Goal: Information Seeking & Learning: Learn about a topic

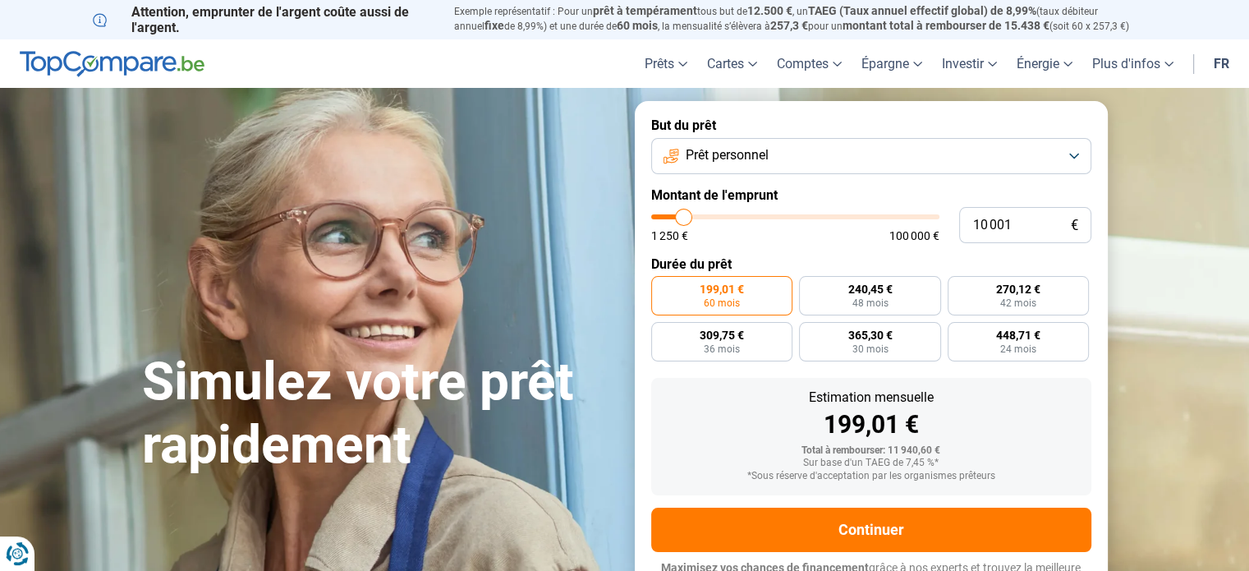
type input "10 500"
type input "10500"
type input "11 000"
type input "11000"
type input "11 250"
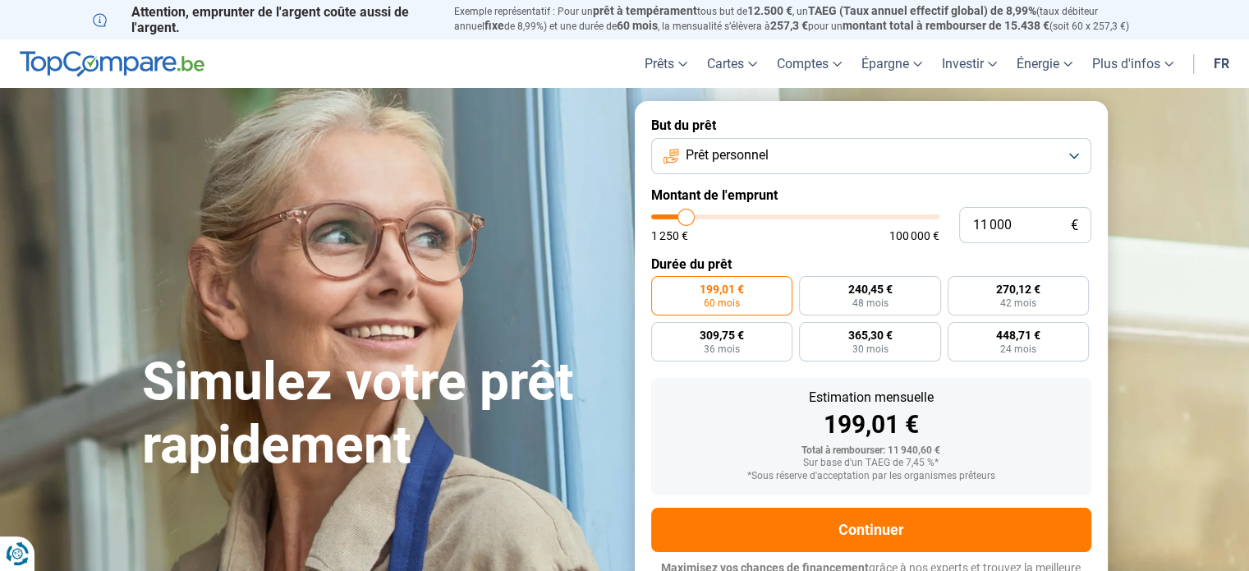
type input "11250"
type input "11 750"
type input "11750"
type input "12 250"
type input "12250"
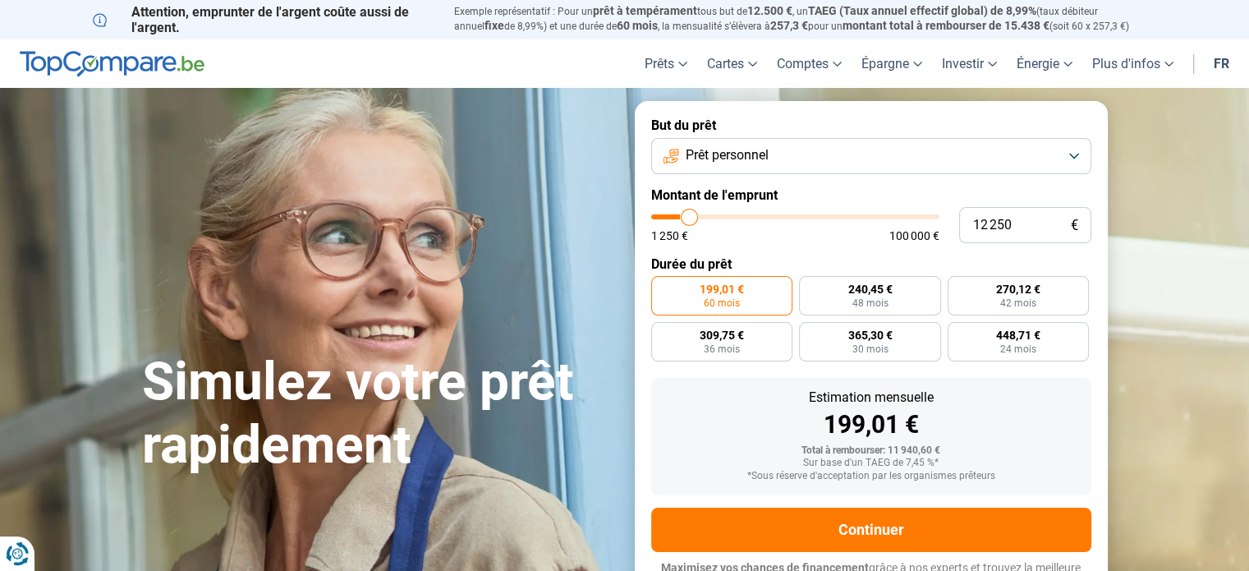
type input "12 750"
type input "12750"
type input "14 000"
type input "14000"
type input "15 250"
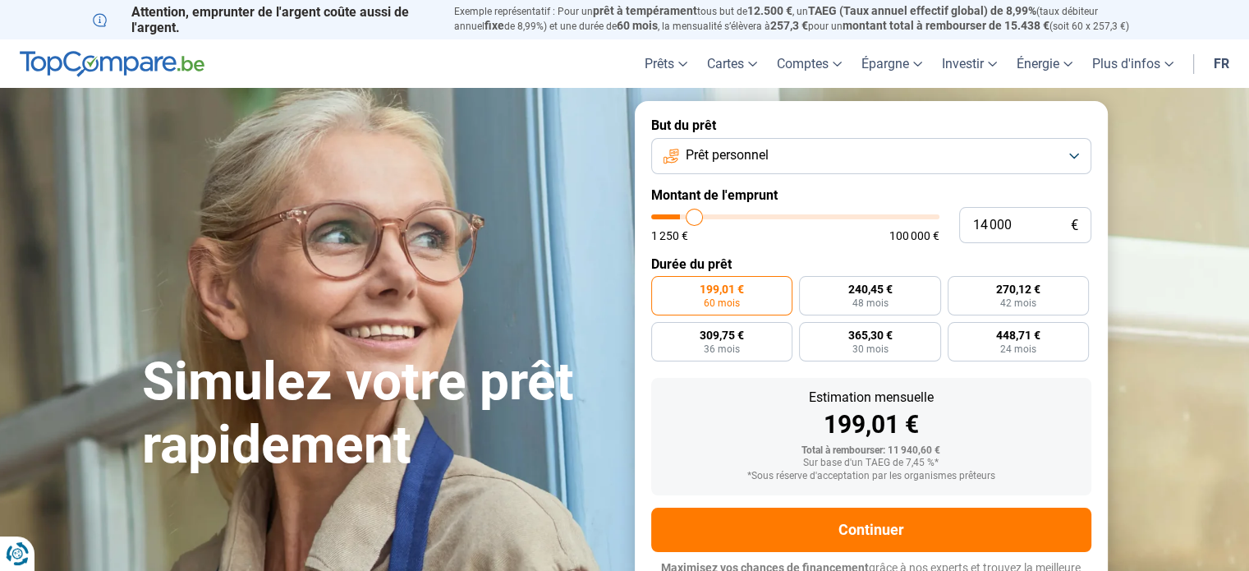
type input "15250"
type input "16 250"
type input "16250"
type input "17 250"
type input "17250"
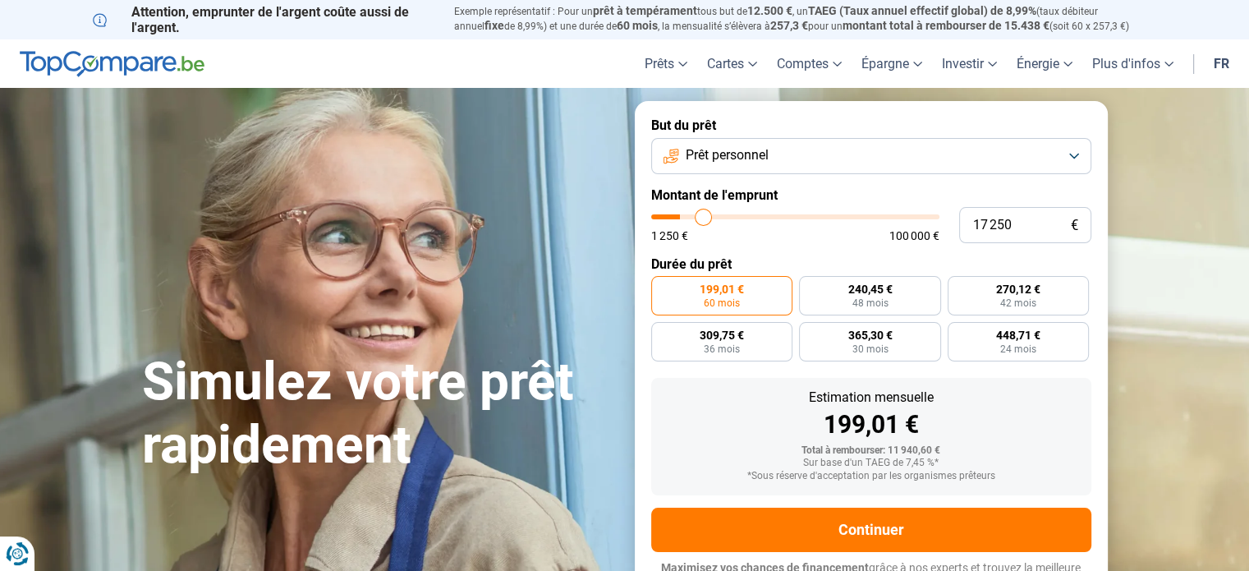
type input "19 000"
type input "19000"
type input "20 250"
type input "20250"
type input "21 250"
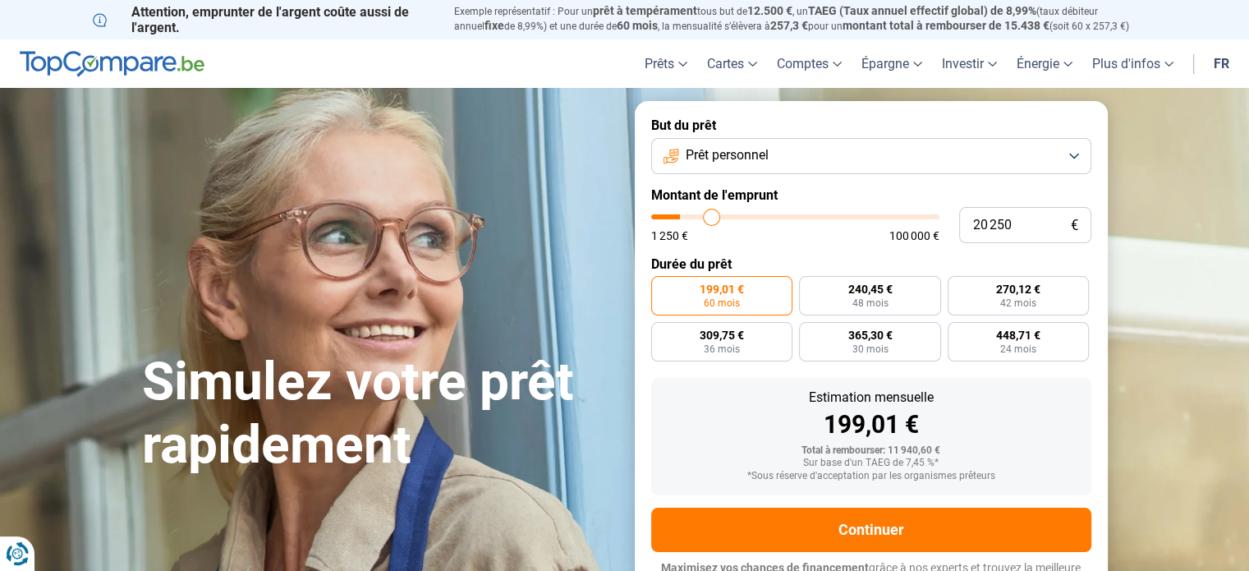
type input "21250"
type input "22 250"
type input "22250"
type input "23 500"
type input "23500"
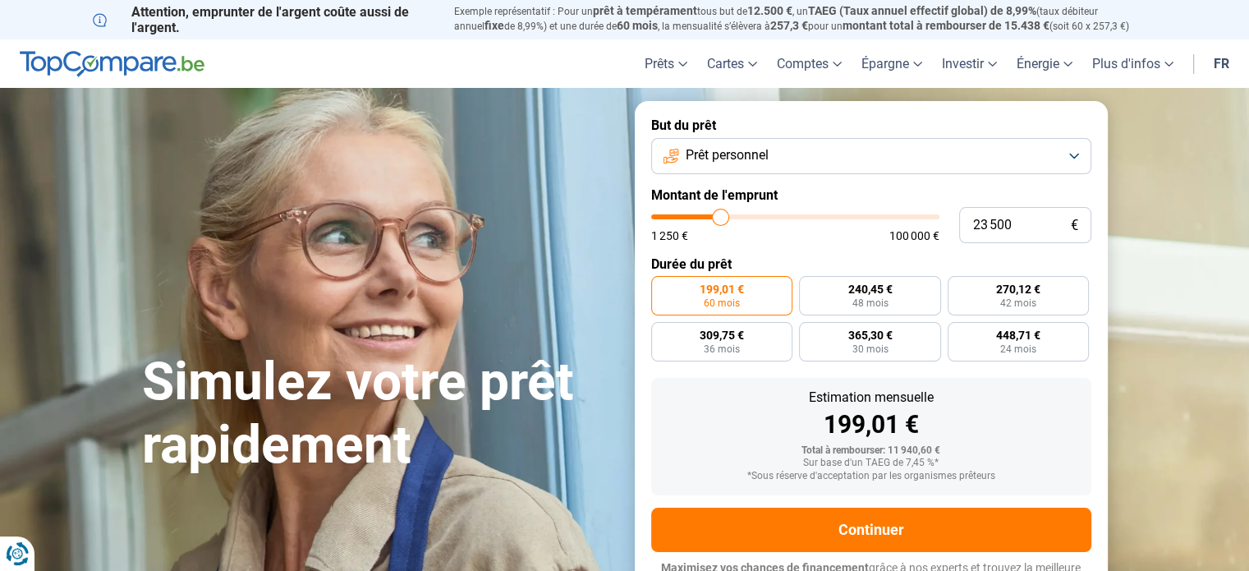
type input "24 500"
type input "24500"
type input "26 000"
type input "26000"
type input "27 250"
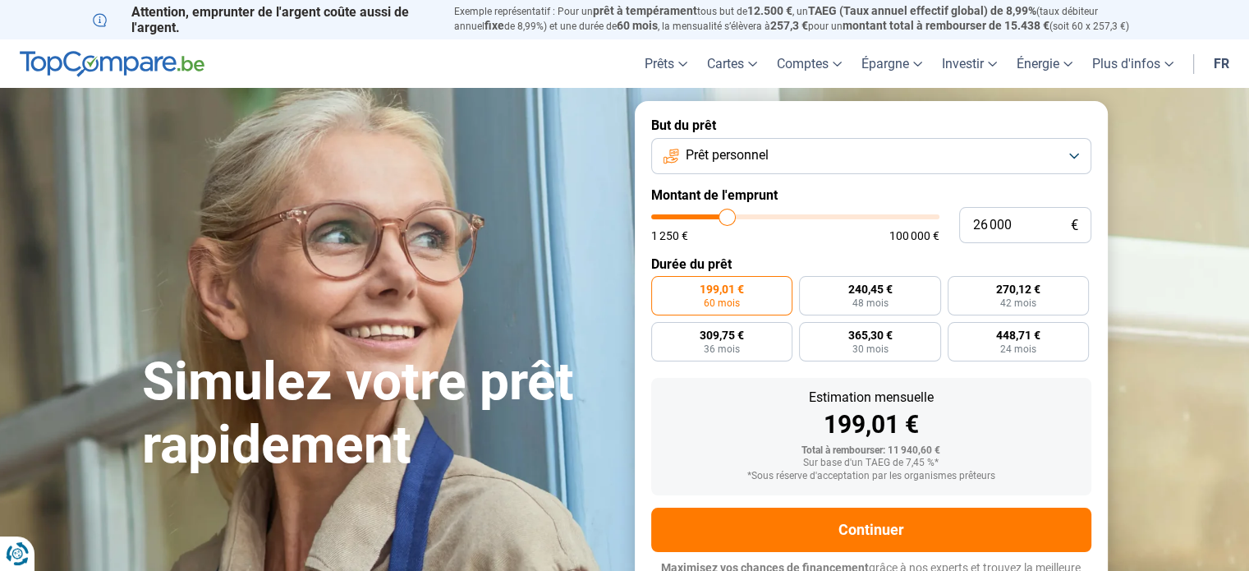
type input "27250"
type input "28 500"
type input "28500"
type input "29 750"
type input "29750"
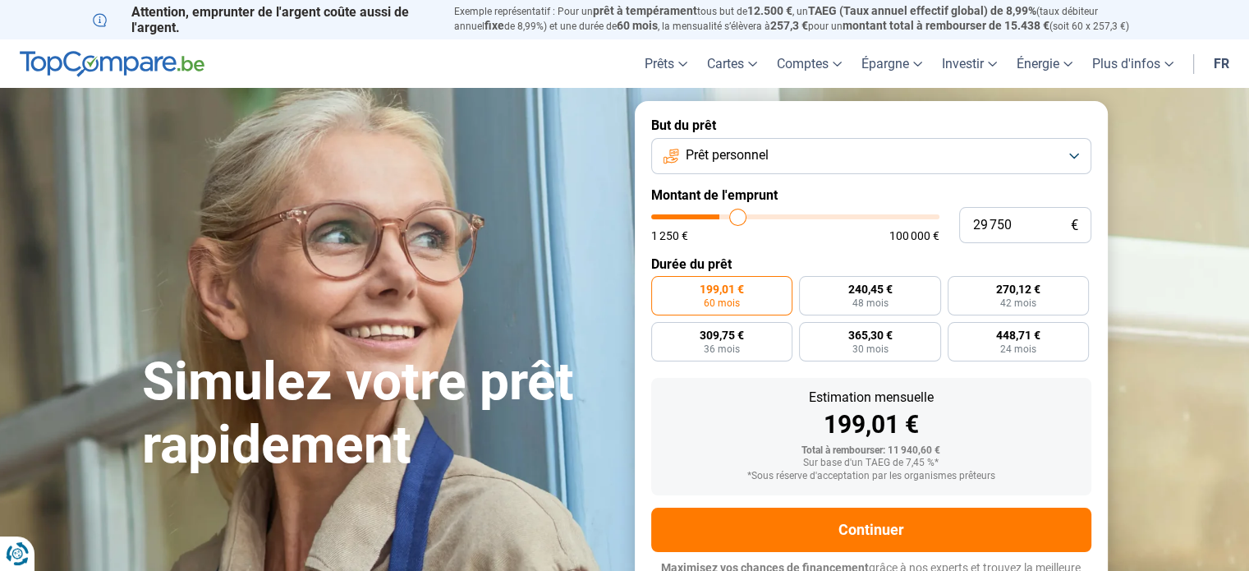
type input "30 750"
type input "30750"
type input "31 750"
type input "31750"
type input "33 250"
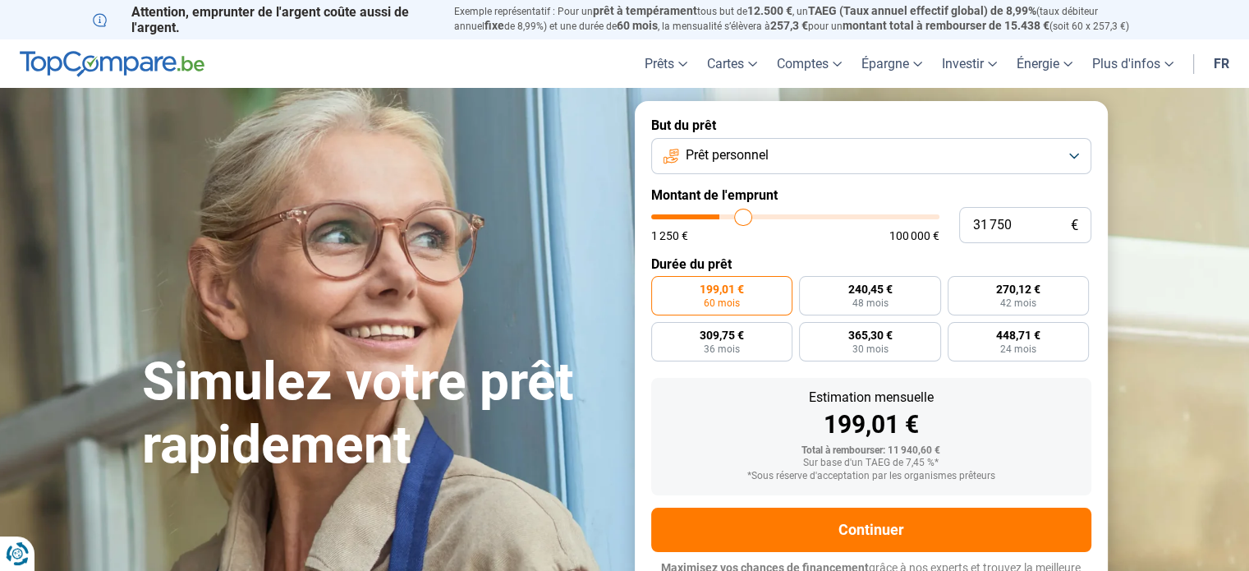
type input "33250"
type input "34 250"
type input "34250"
type input "35 250"
type input "35250"
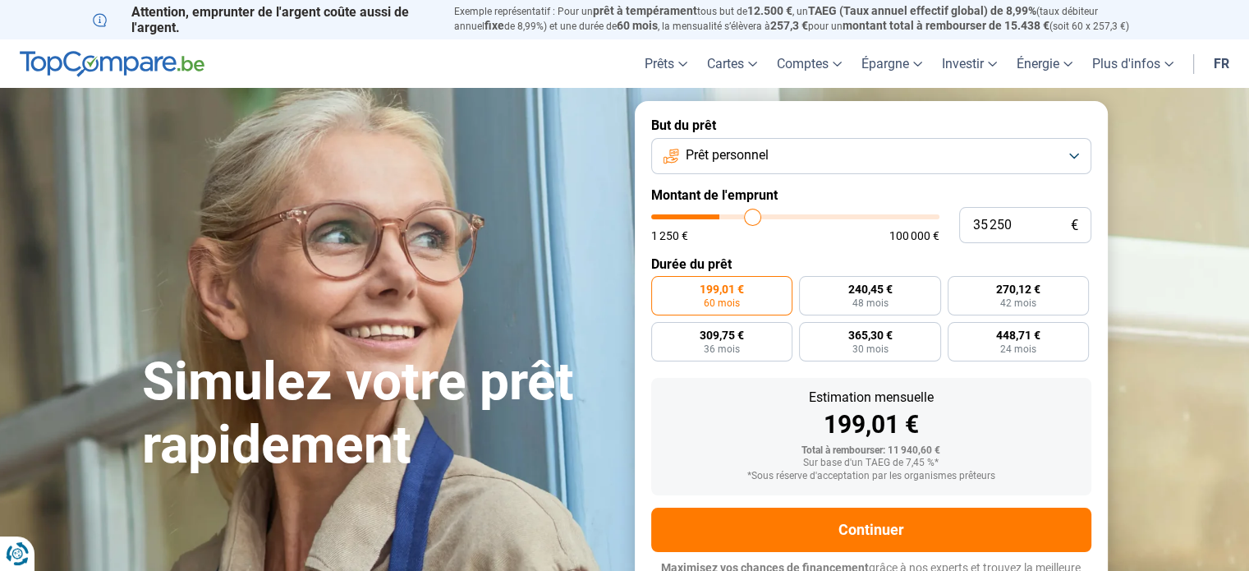
type input "35 750"
type input "35750"
type input "36 500"
type input "36500"
type input "36 750"
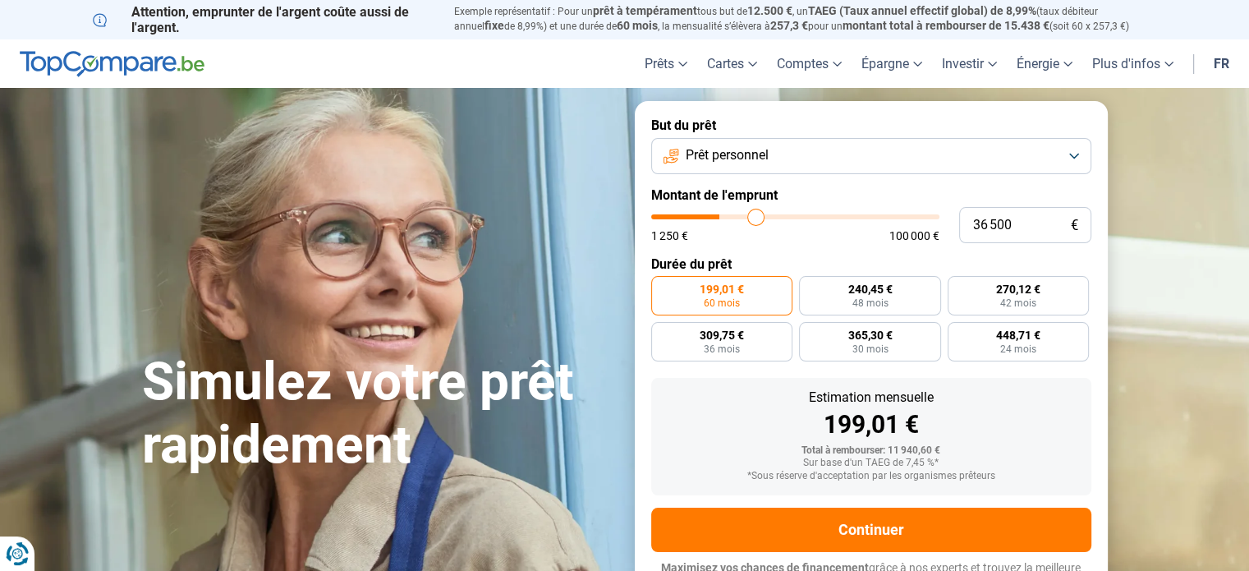
type input "36750"
type input "37 250"
type input "37250"
type input "37 500"
type input "37500"
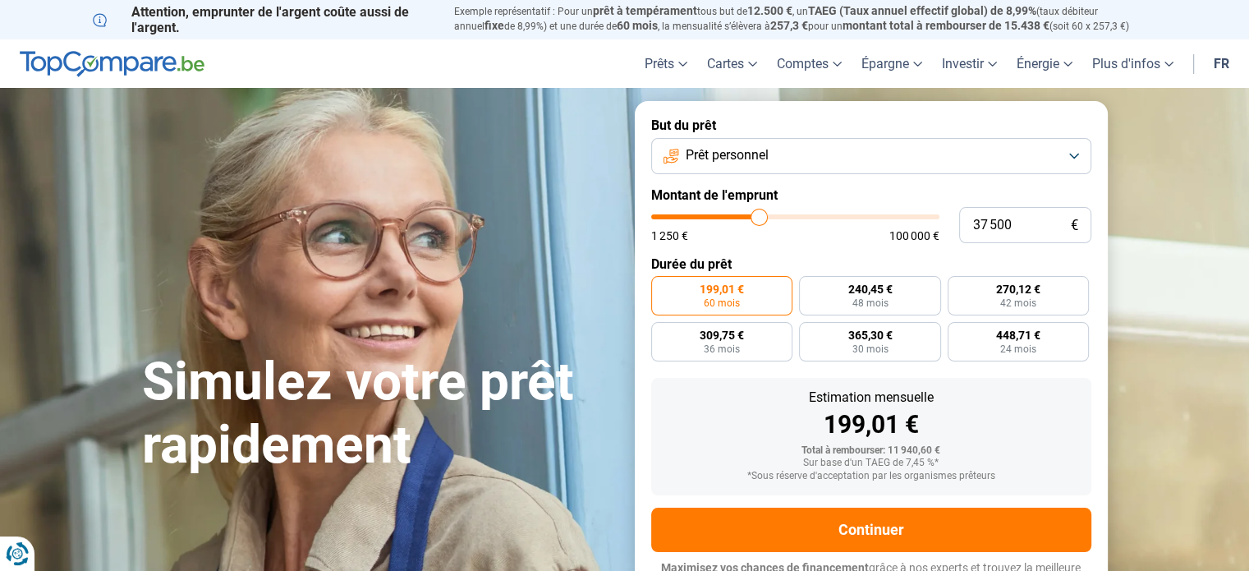
type input "37 750"
type input "37750"
type input "38 000"
type input "38000"
type input "38 500"
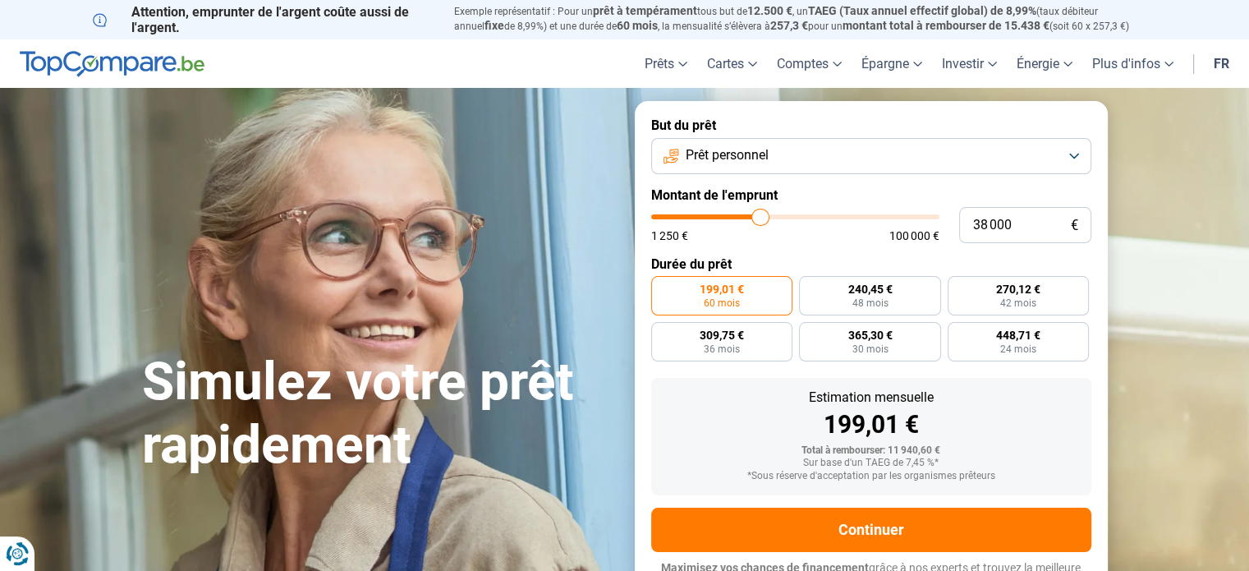
type input "38500"
type input "38 750"
type input "38750"
type input "39 250"
type input "39250"
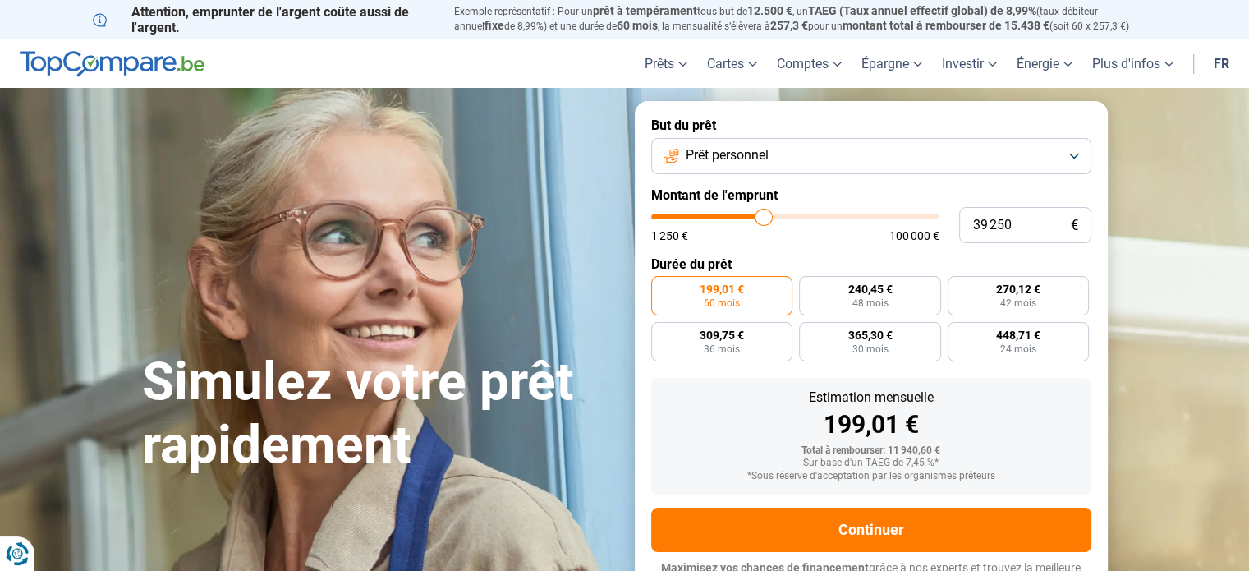
type input "39 500"
type input "39500"
type input "39 750"
type input "39750"
type input "40 250"
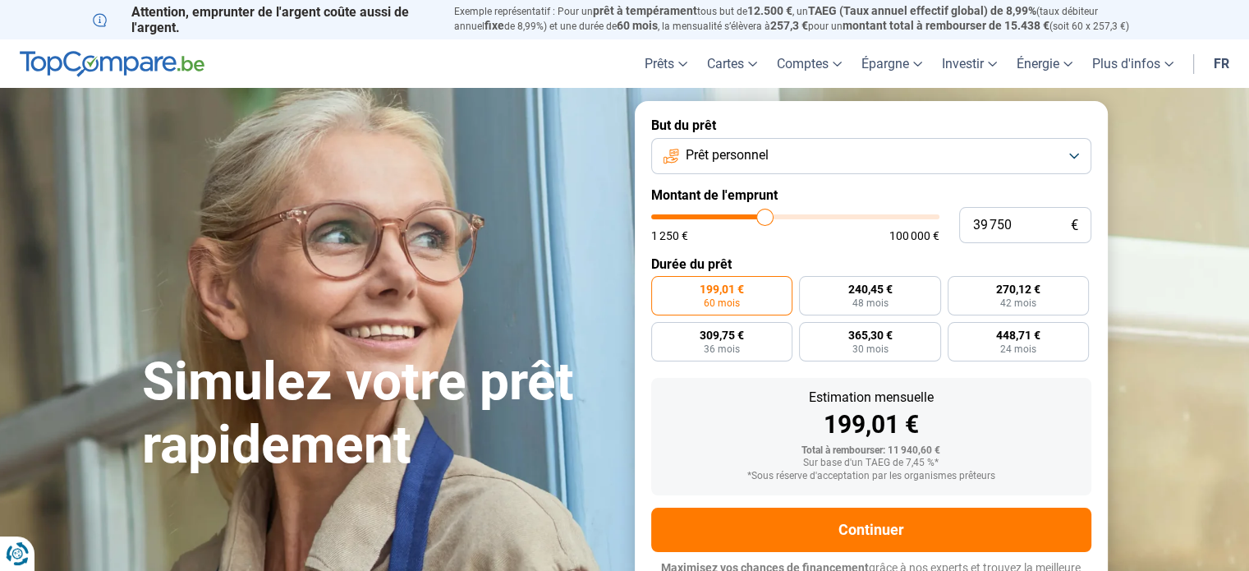
type input "40250"
type input "40 500"
type input "40500"
type input "40 250"
type input "40250"
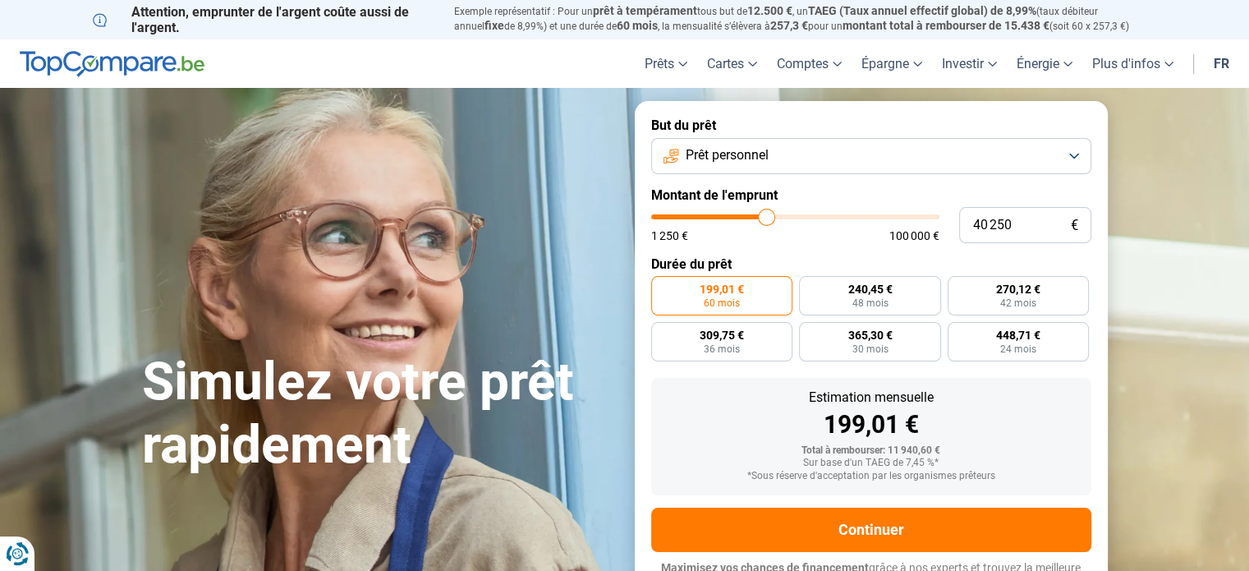
type input "40 000"
type input "40000"
type input "39 750"
type input "39750"
type input "39 500"
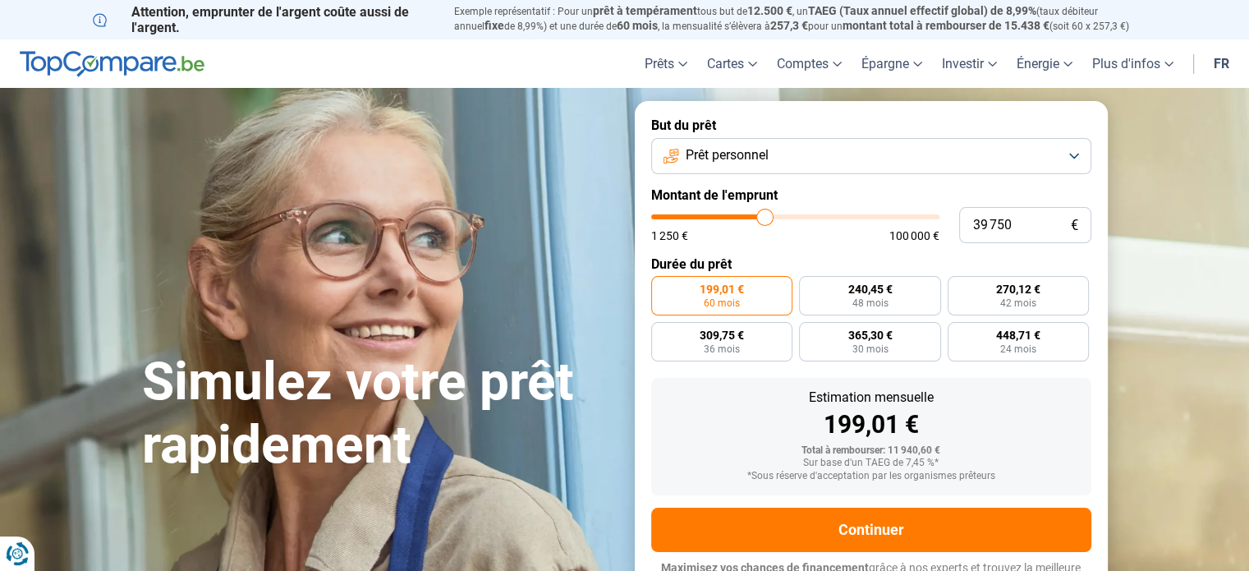
type input "39500"
type input "39 250"
type input "39250"
type input "39 000"
type input "39000"
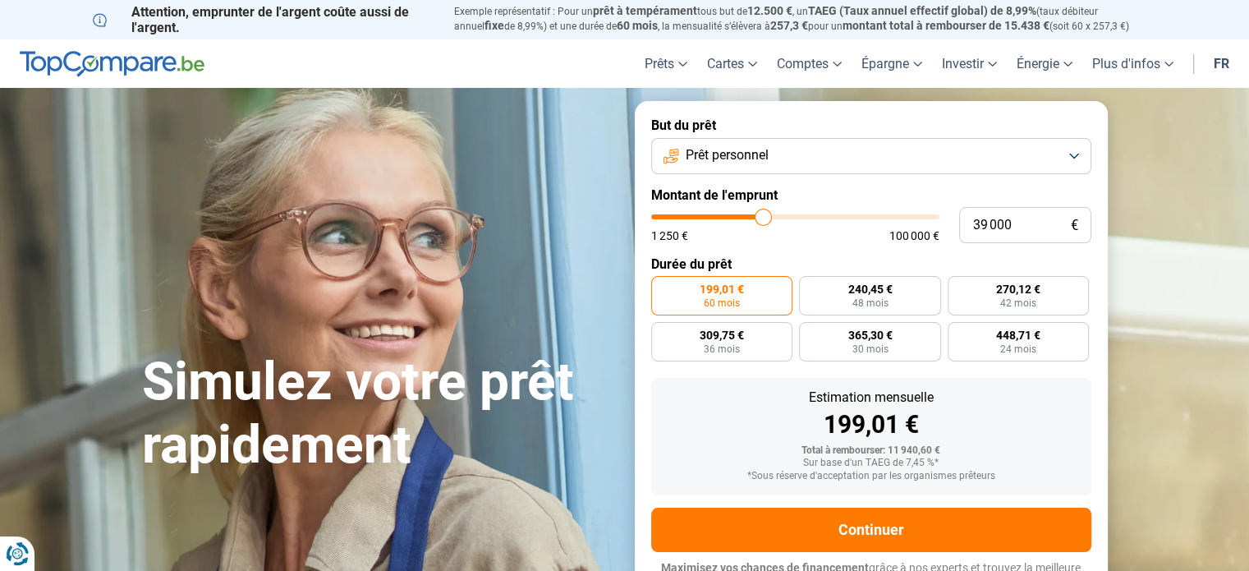
type input "38 750"
type input "38750"
type input "38 000"
type input "38000"
type input "37 500"
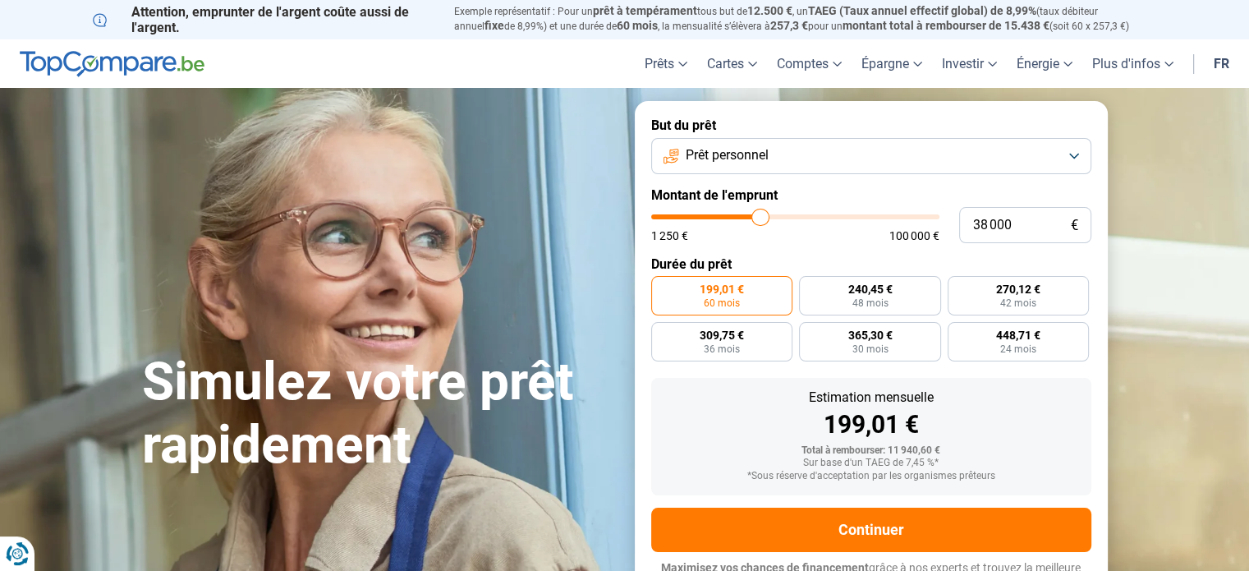
type input "37500"
type input "37 000"
type input "37000"
type input "36 750"
type input "36750"
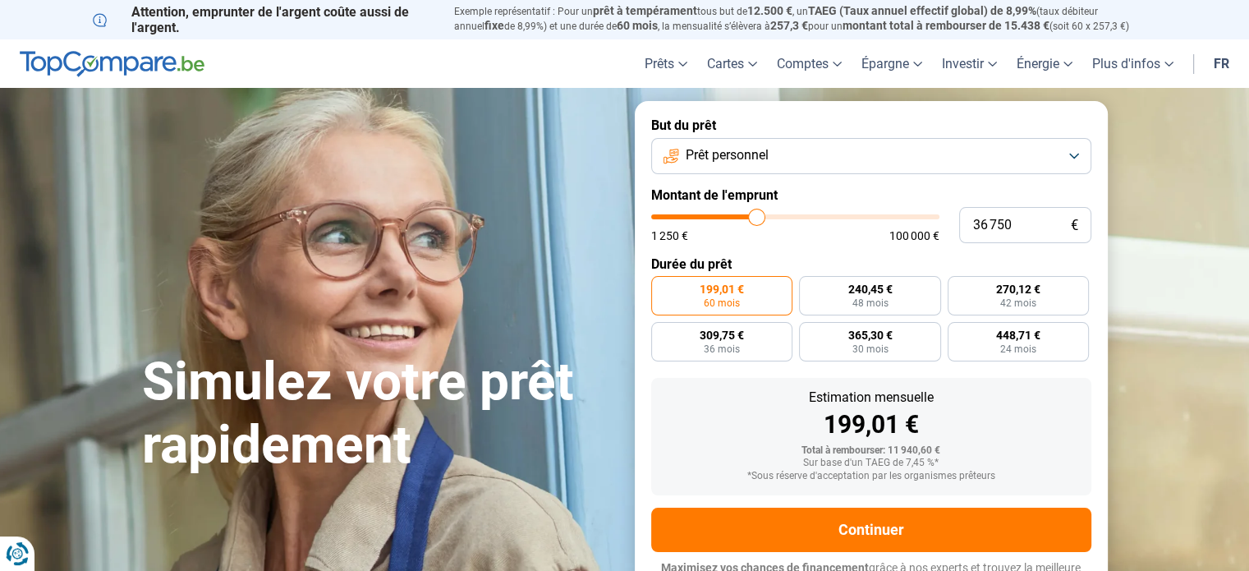
type input "36 500"
type input "36500"
type input "36 250"
type input "36250"
type input "36 000"
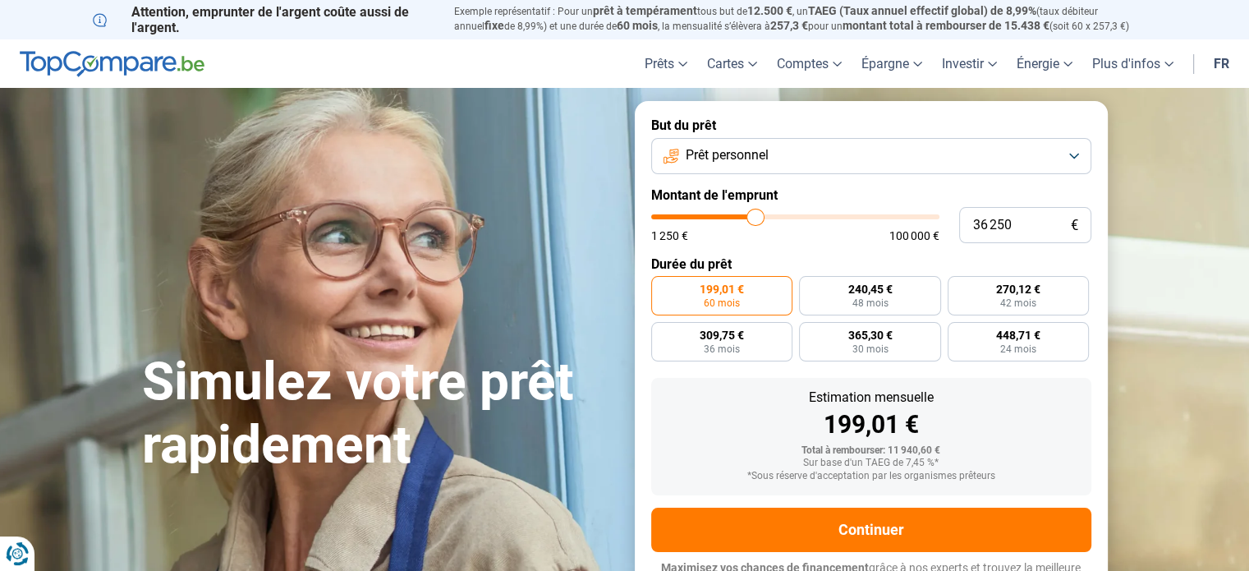
type input "36000"
type input "35 750"
type input "35750"
type input "35 500"
type input "35500"
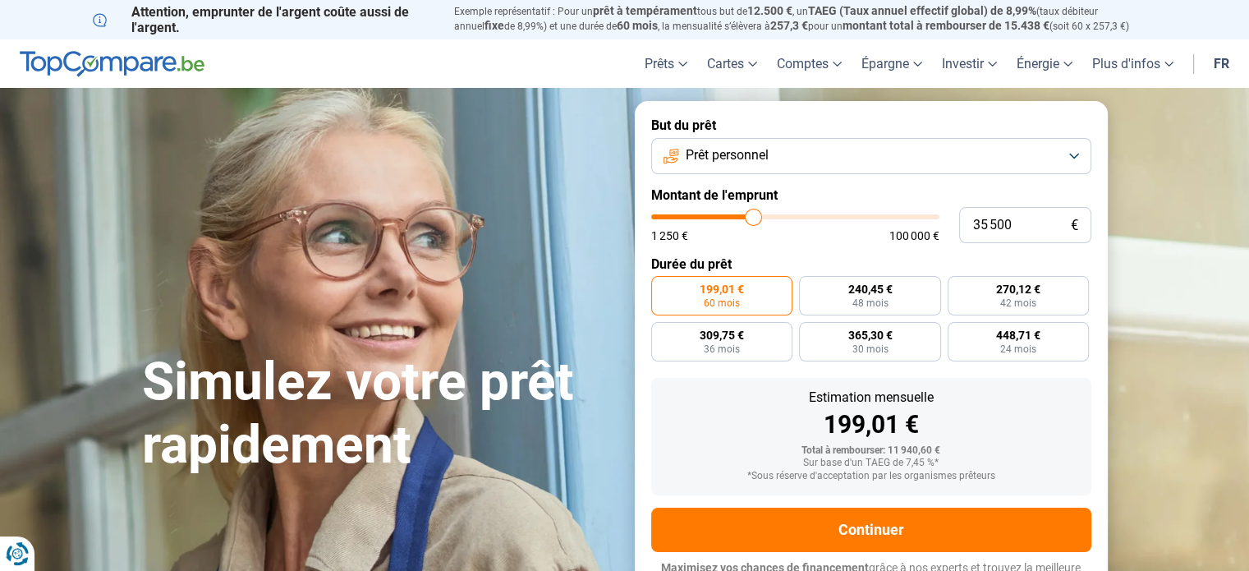
type input "35 250"
type input "35250"
type input "35 000"
type input "35000"
type input "34 750"
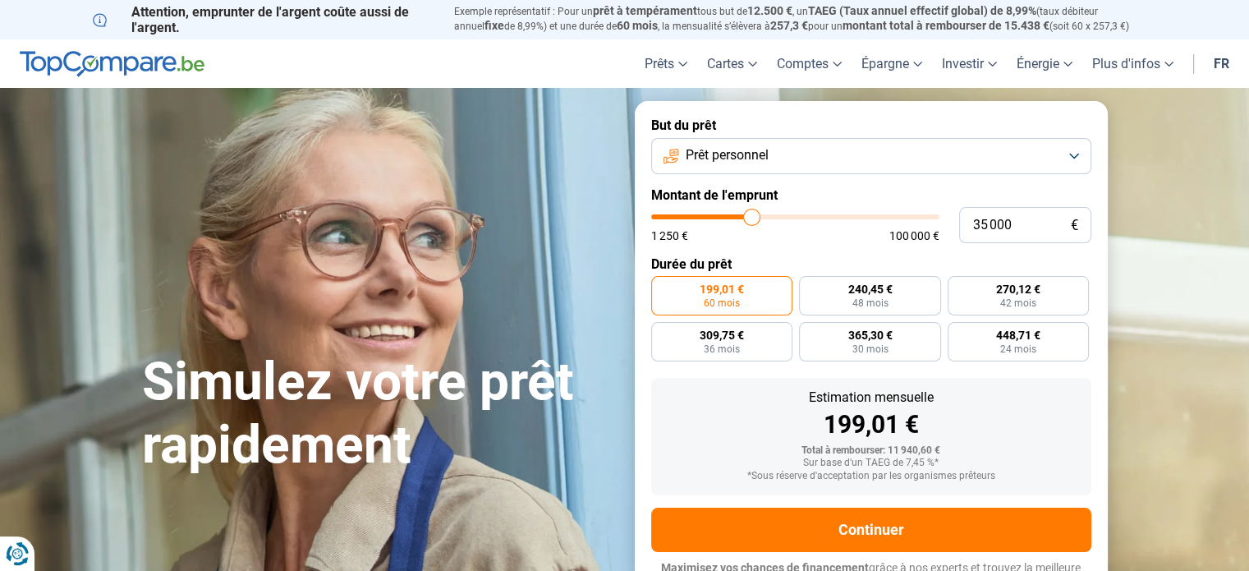
type input "34750"
type input "34 500"
type input "34500"
type input "34 250"
type input "34250"
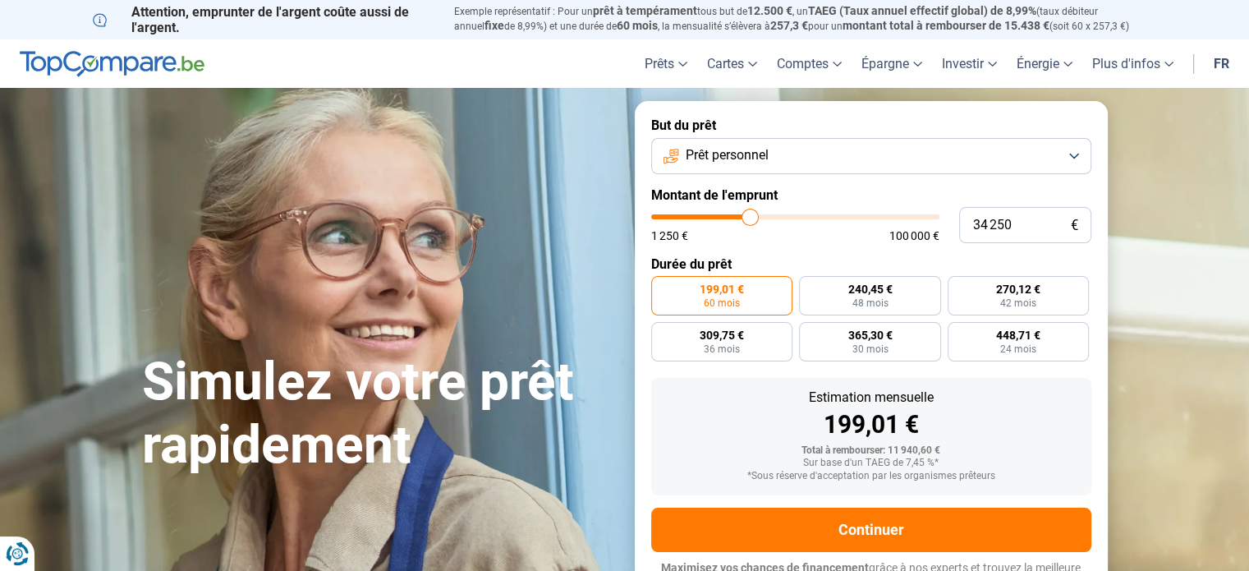
type input "34 000"
type input "34000"
type input "33 750"
type input "33750"
type input "33 250"
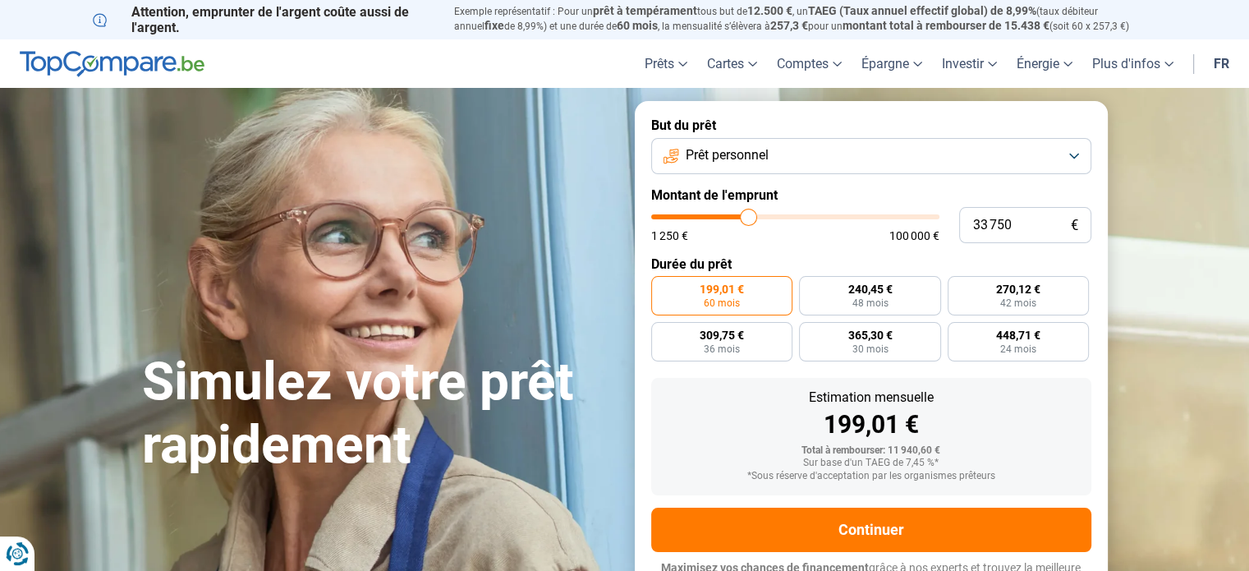
type input "33250"
type input "32 750"
type input "32750"
type input "32 000"
type input "32000"
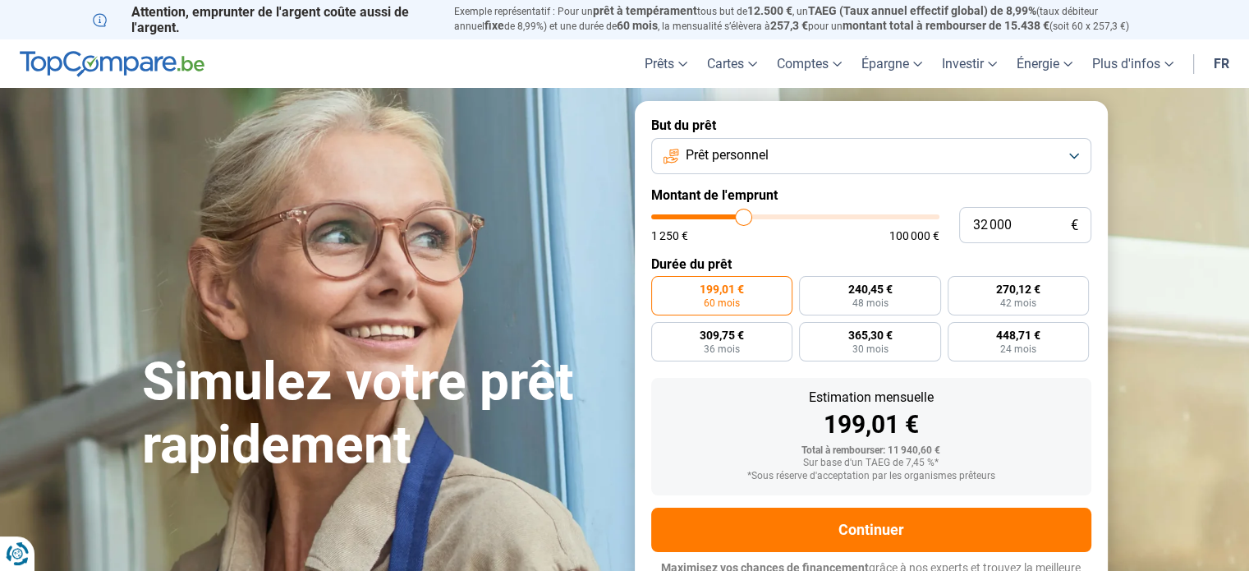
type input "31 500"
type input "31500"
type input "31 250"
type input "31250"
type input "31 000"
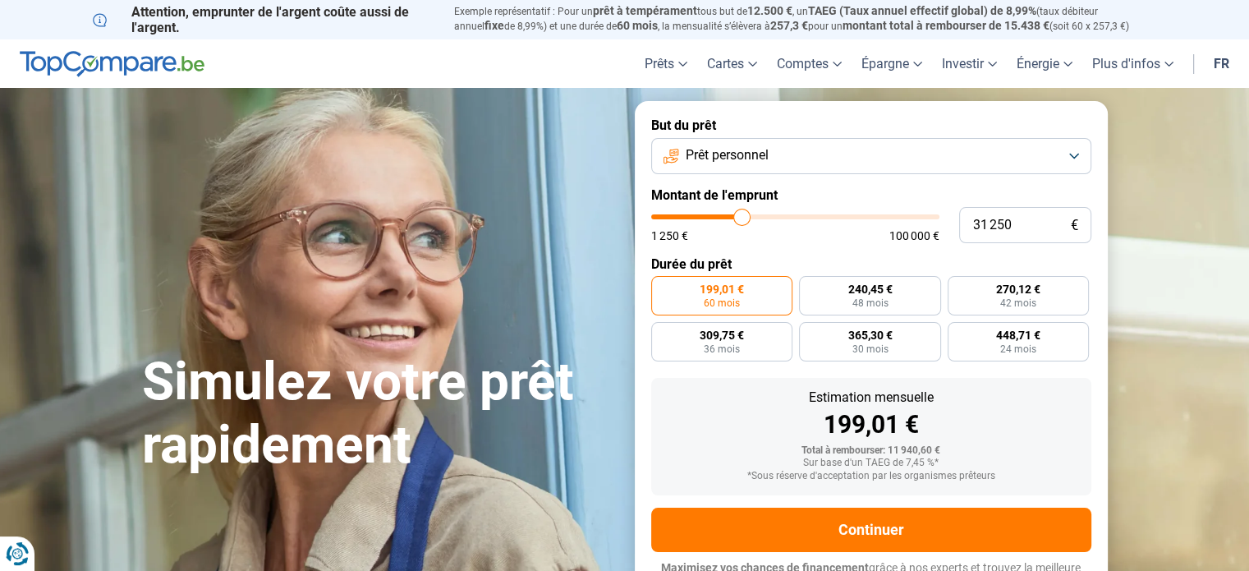
type input "31000"
type input "30 750"
type input "30750"
type input "30 500"
type input "30500"
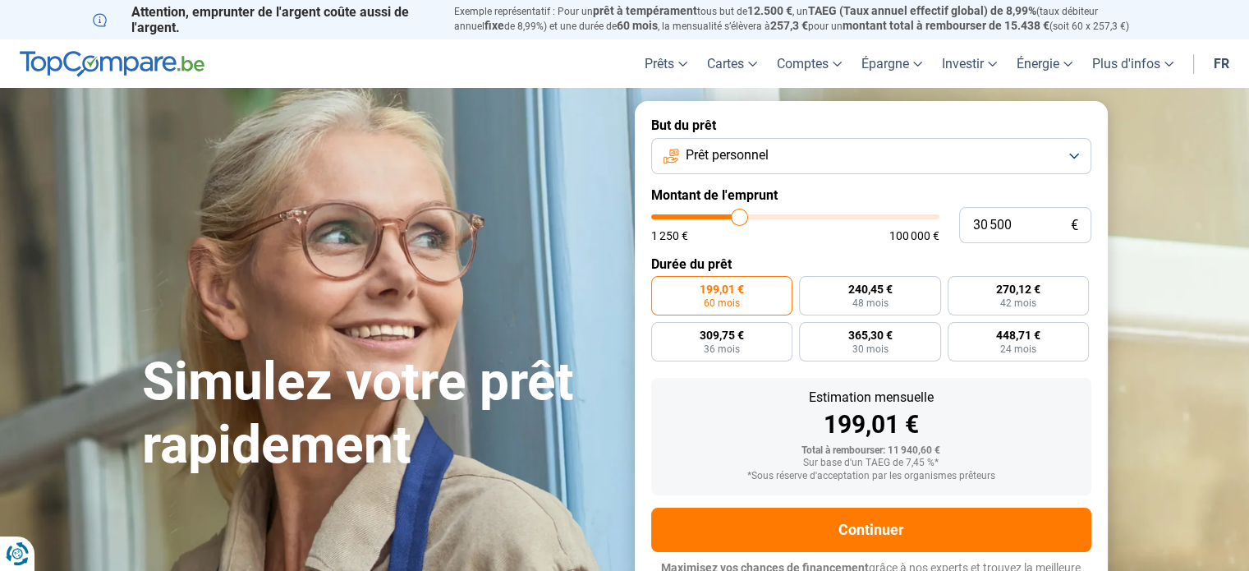
type input "30 250"
drag, startPoint x: 686, startPoint y: 215, endPoint x: 739, endPoint y: 224, distance: 53.3
type input "30250"
click at [739, 219] on input "range" at bounding box center [795, 216] width 288 height 5
radio input "false"
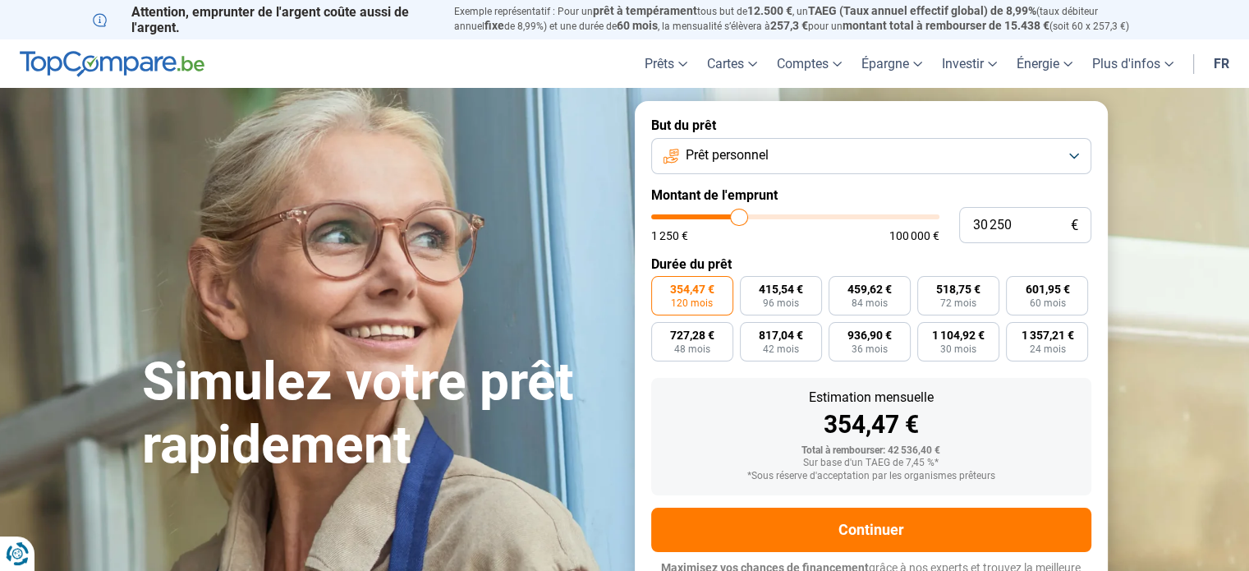
scroll to position [22, 0]
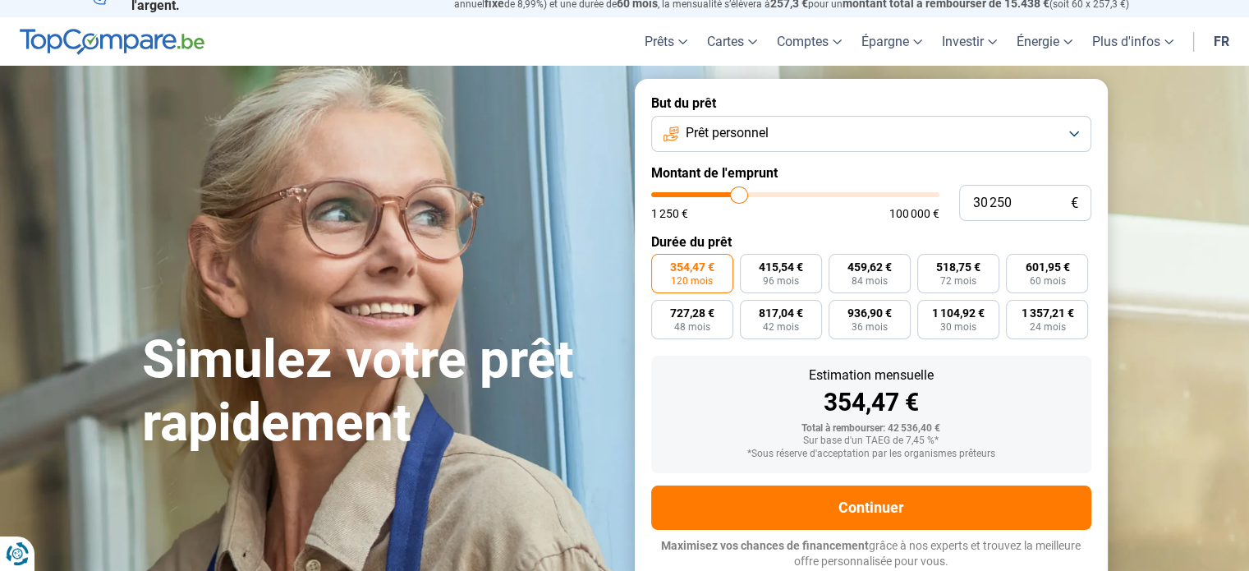
type input "27 250"
type input "27250"
type input "27 000"
type input "27000"
type input "26 750"
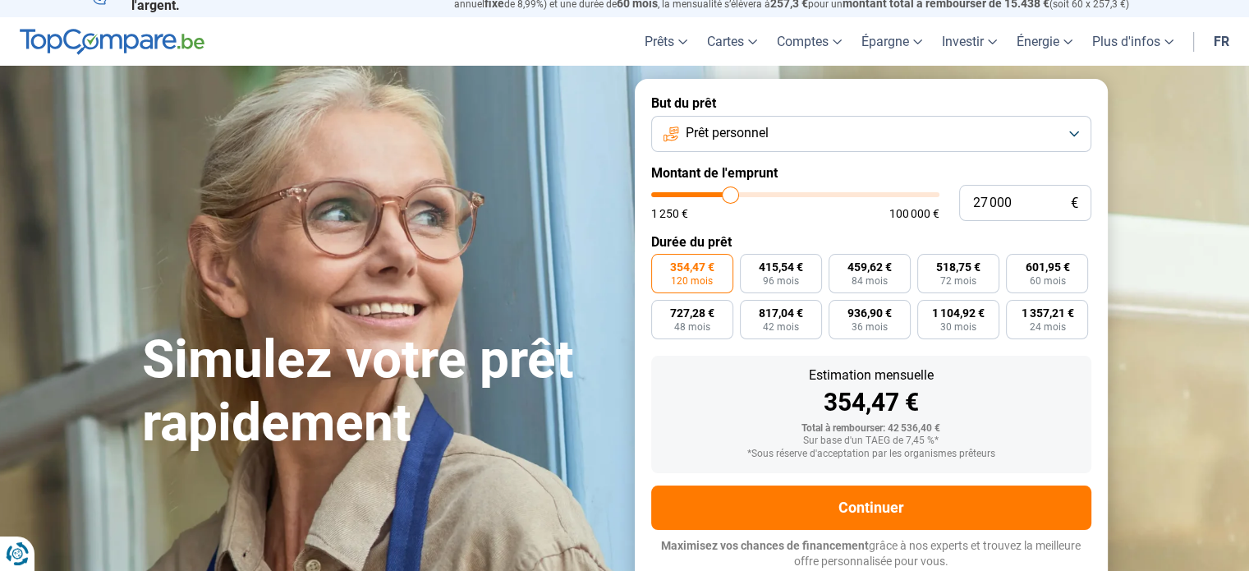
type input "26750"
type input "26 500"
type input "26500"
type input "26 250"
type input "26250"
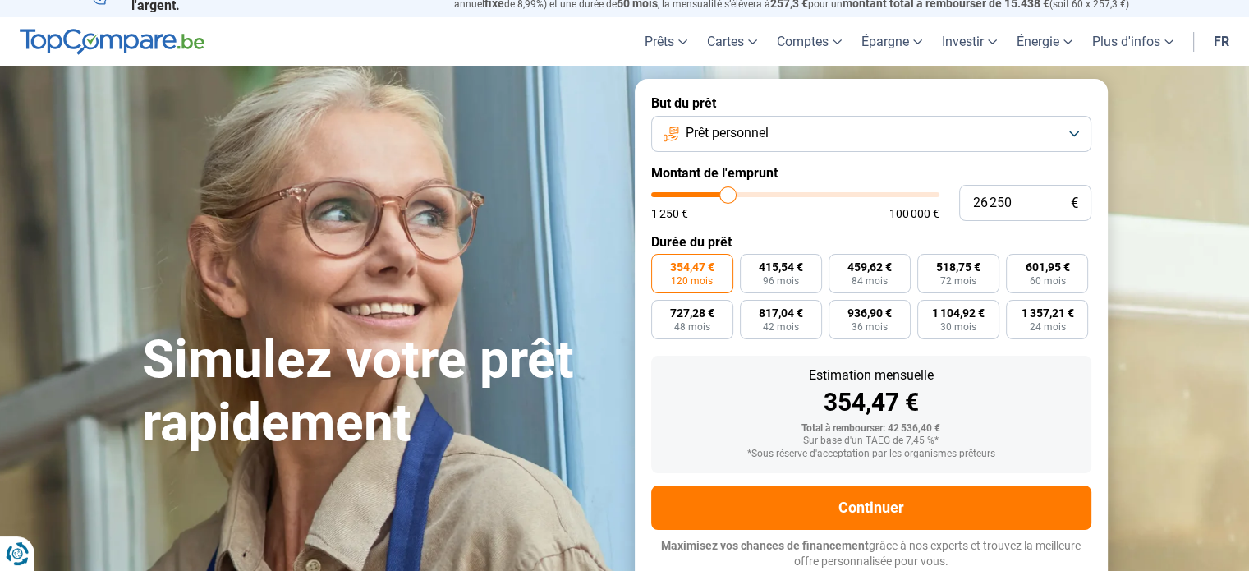
type input "26 000"
type input "26000"
type input "25 750"
type input "25750"
click at [726, 195] on input "range" at bounding box center [795, 194] width 288 height 5
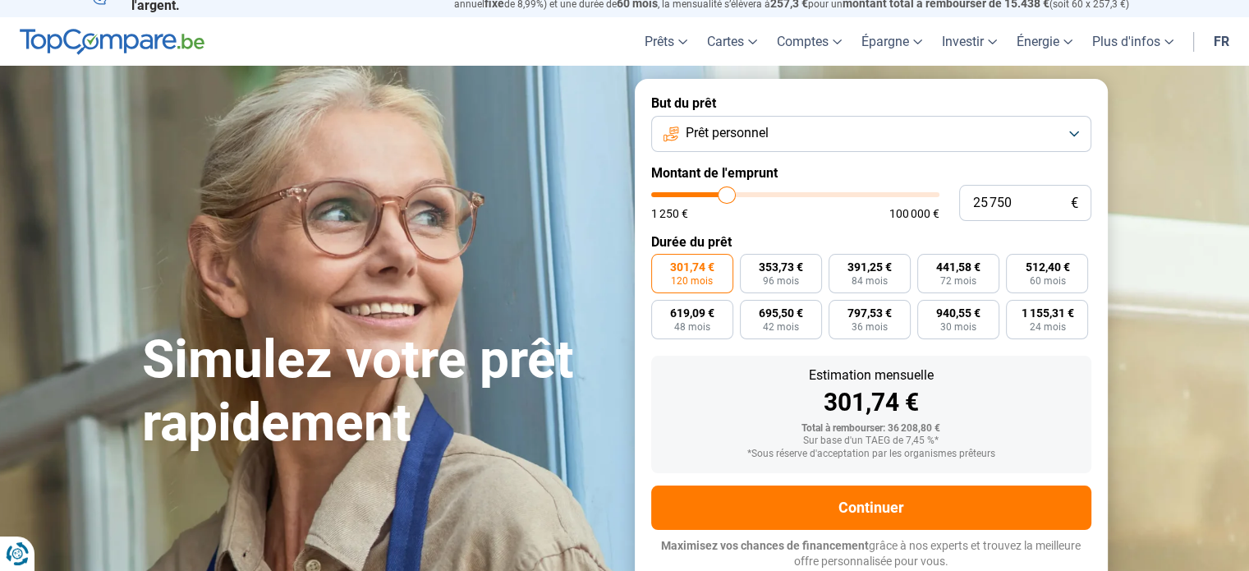
type input "25 250"
type input "25250"
type input "24 750"
type input "24750"
type input "24 500"
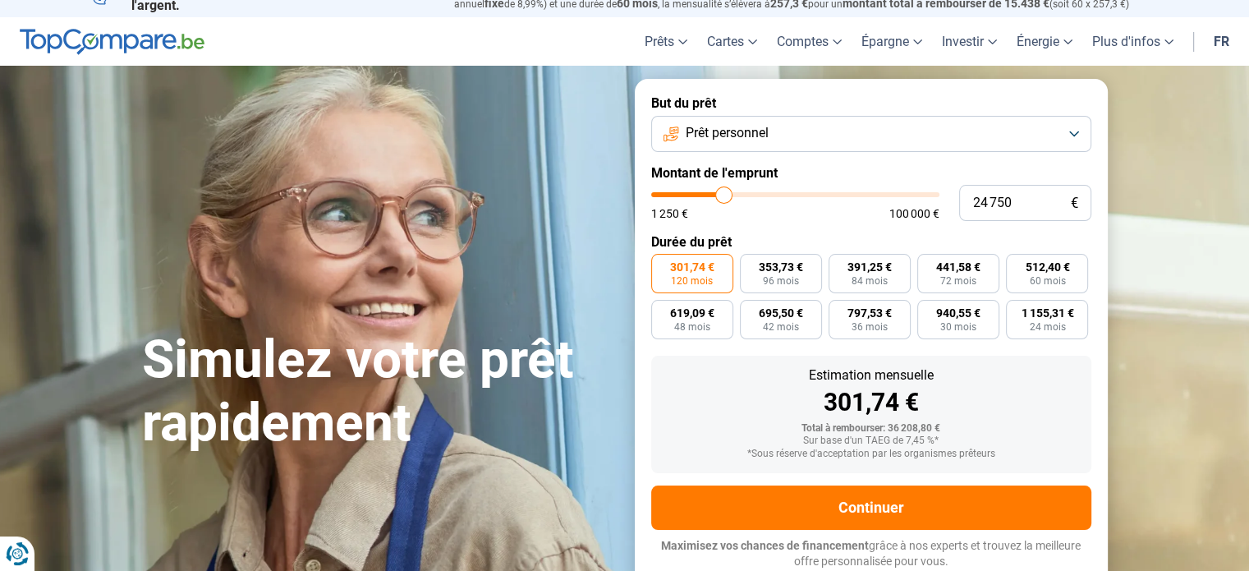
type input "24500"
type input "24 250"
type input "24250"
type input "24 000"
type input "24000"
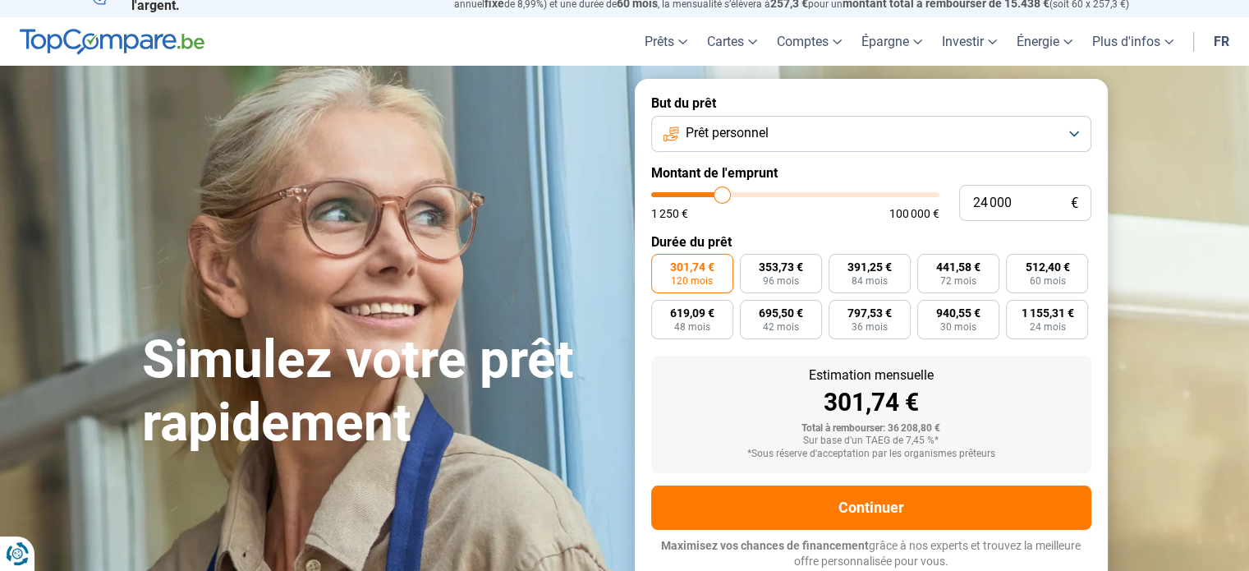
type input "23 500"
type input "23500"
type input "23 250"
type input "23250"
type input "22 500"
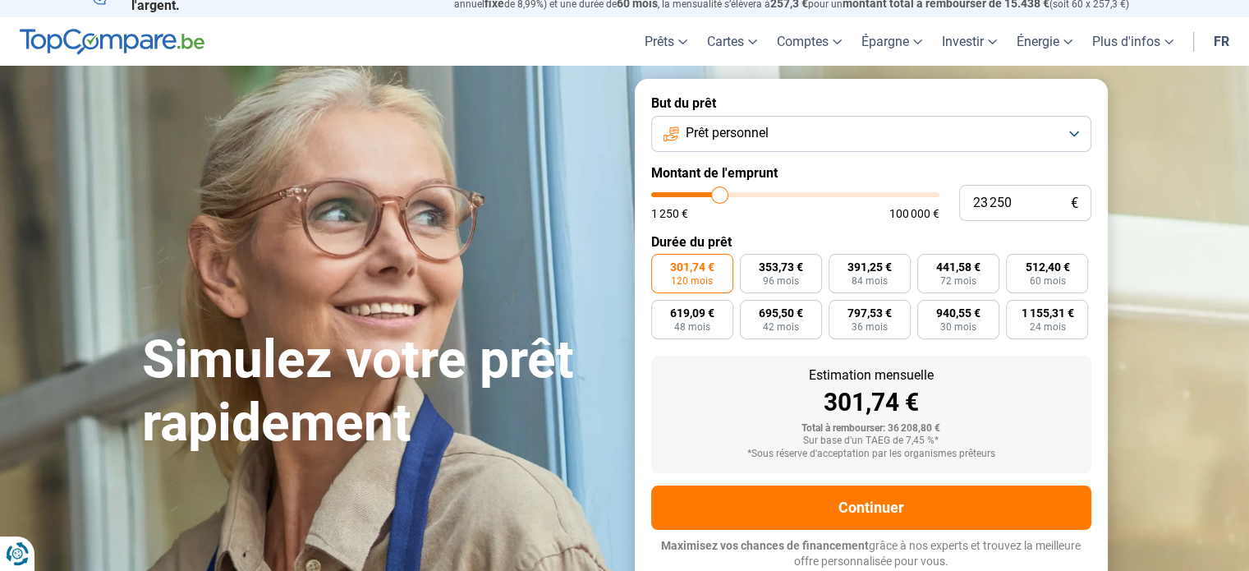
type input "22500"
type input "22 250"
type input "22250"
type input "22 000"
type input "22000"
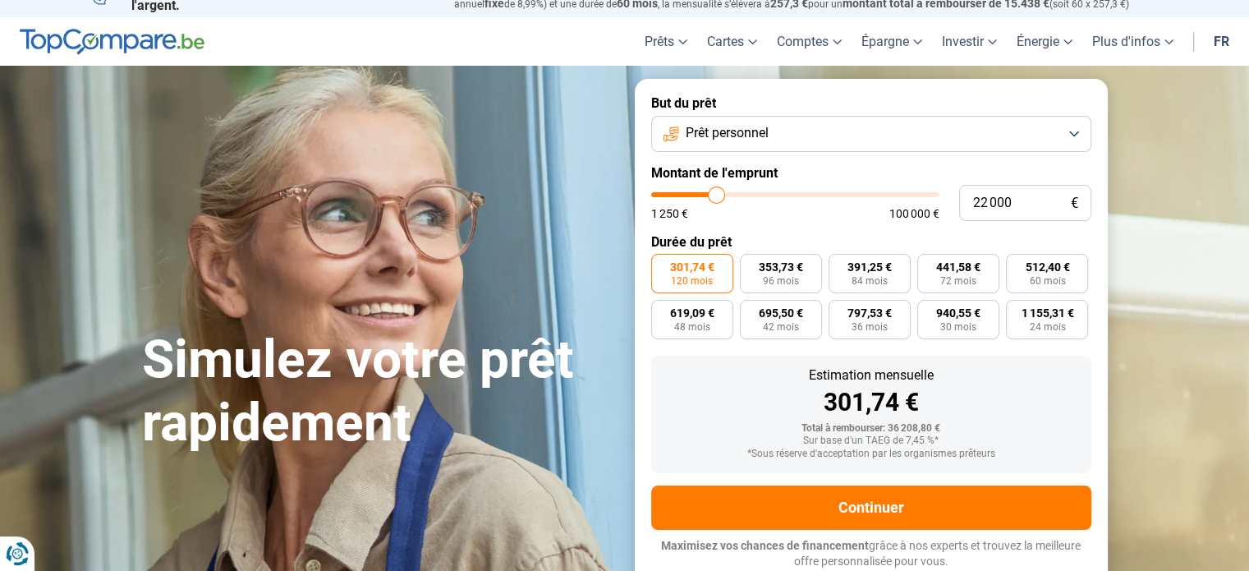
type input "21 750"
type input "21750"
type input "21 500"
type input "21500"
type input "21 250"
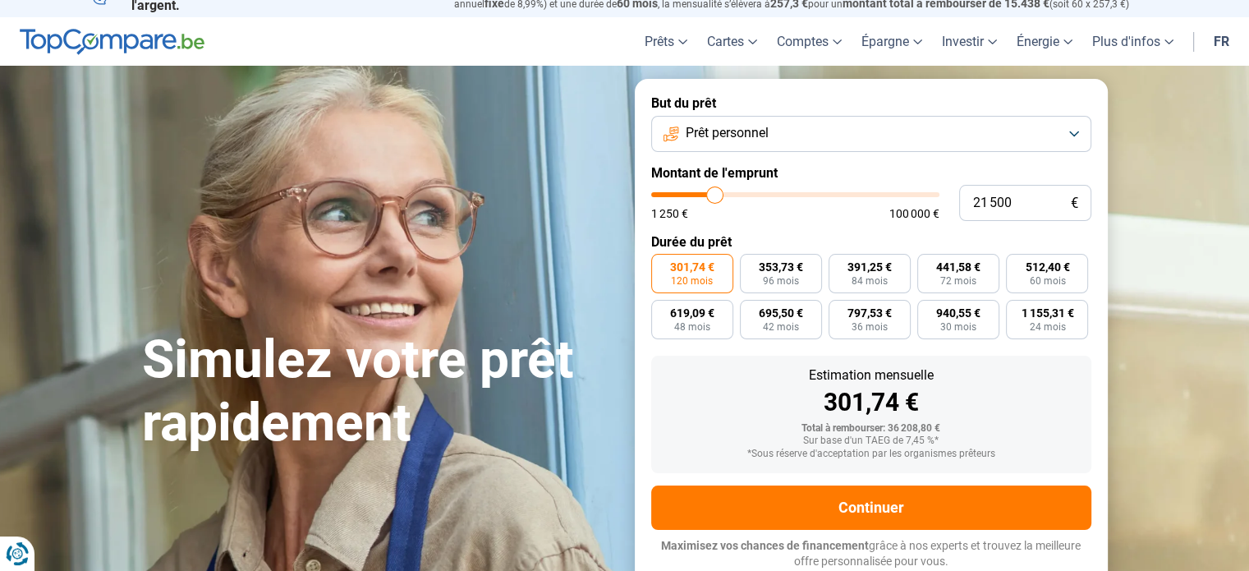
type input "21250"
type input "21 000"
type input "21000"
type input "20 750"
type input "20750"
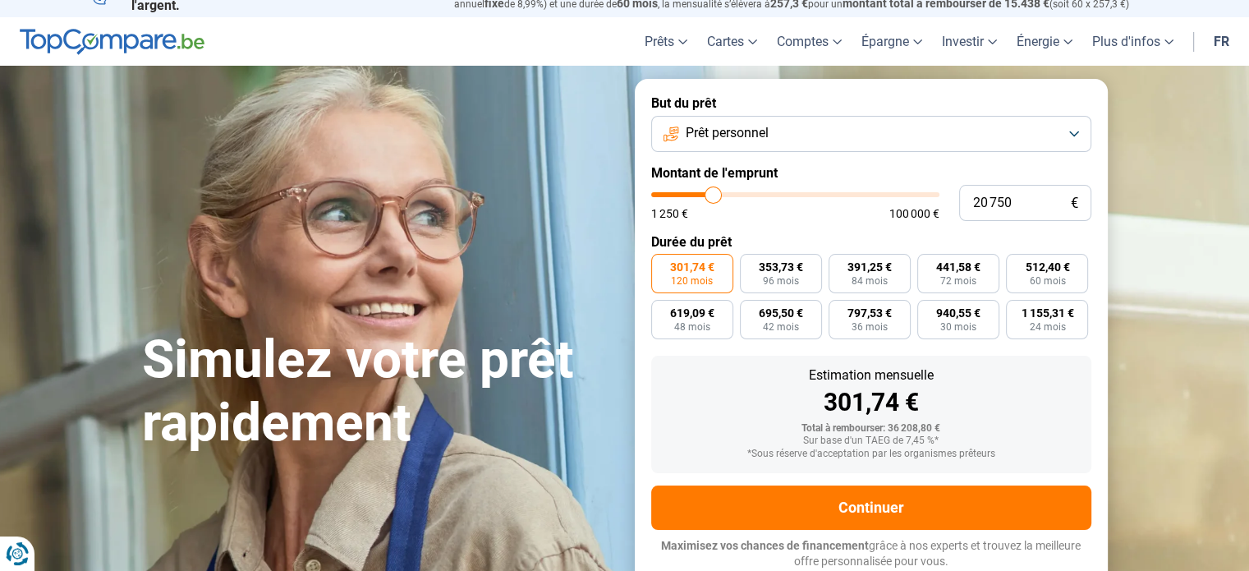
type input "21 000"
type input "21000"
type input "21 250"
type input "21250"
type input "21 500"
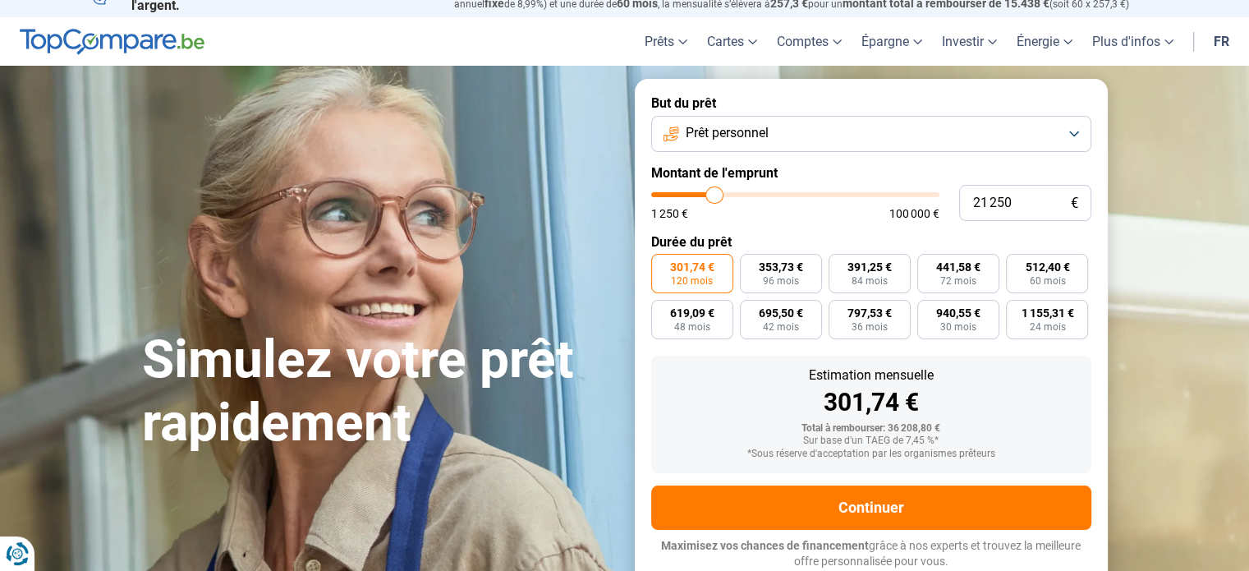
type input "21500"
type input "21 750"
type input "21750"
type input "22 000"
type input "22000"
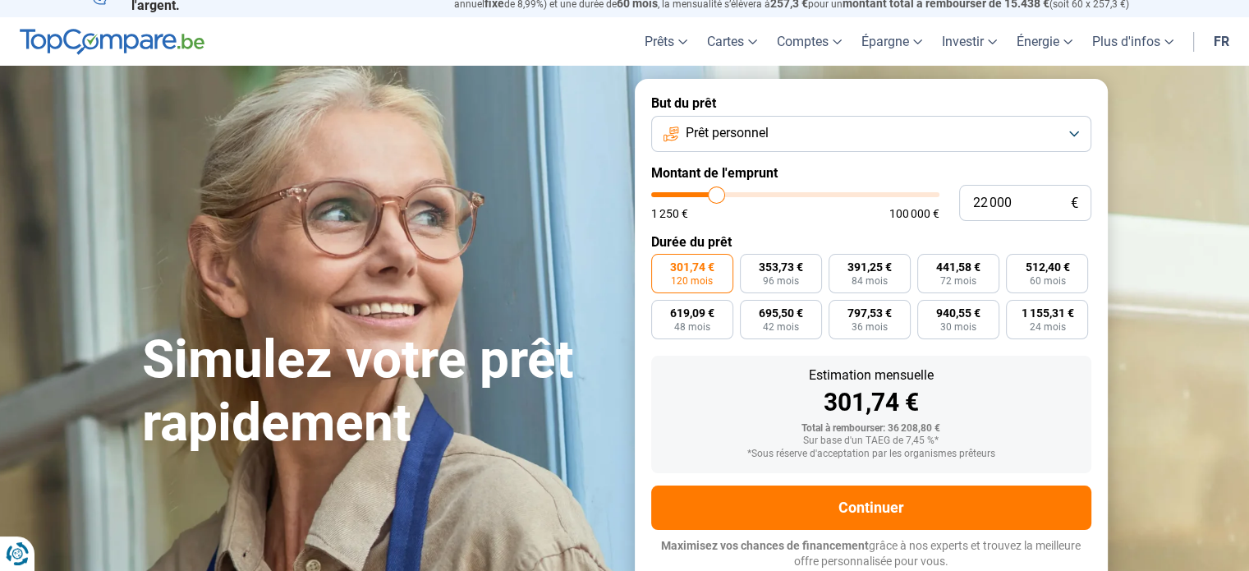
type input "22 250"
type input "22250"
type input "22 500"
click at [720, 197] on input "range" at bounding box center [795, 194] width 288 height 5
click at [728, 194] on input "range" at bounding box center [795, 194] width 288 height 5
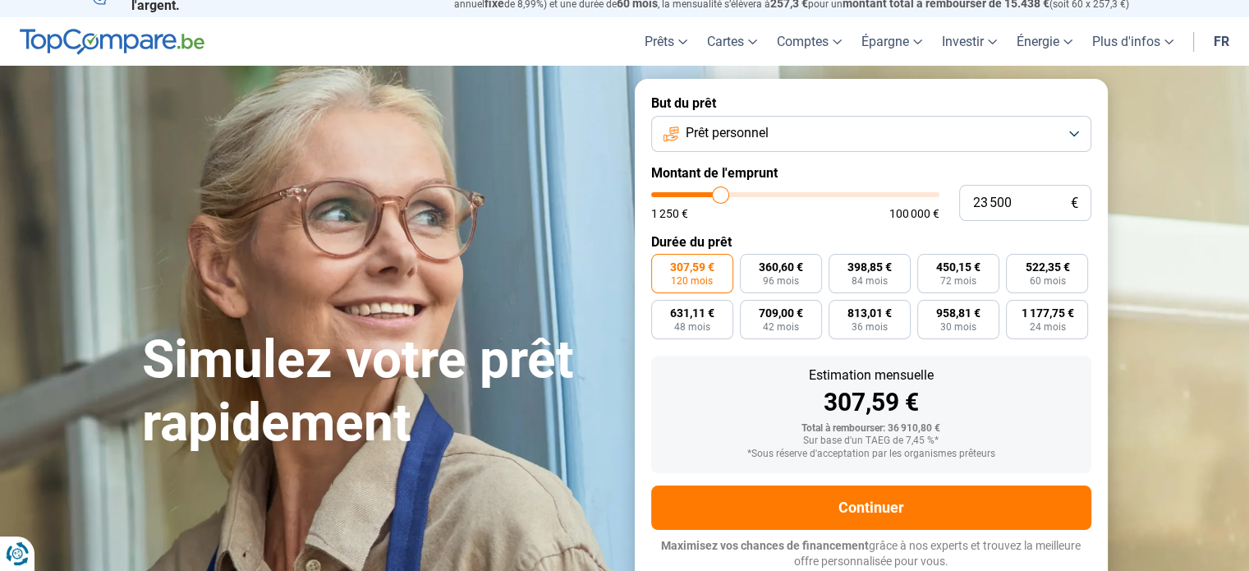
click at [720, 195] on input "range" at bounding box center [795, 194] width 288 height 5
click at [730, 195] on input "range" at bounding box center [795, 194] width 288 height 5
click at [729, 193] on input "range" at bounding box center [795, 194] width 288 height 5
click at [736, 195] on input "range" at bounding box center [795, 194] width 288 height 5
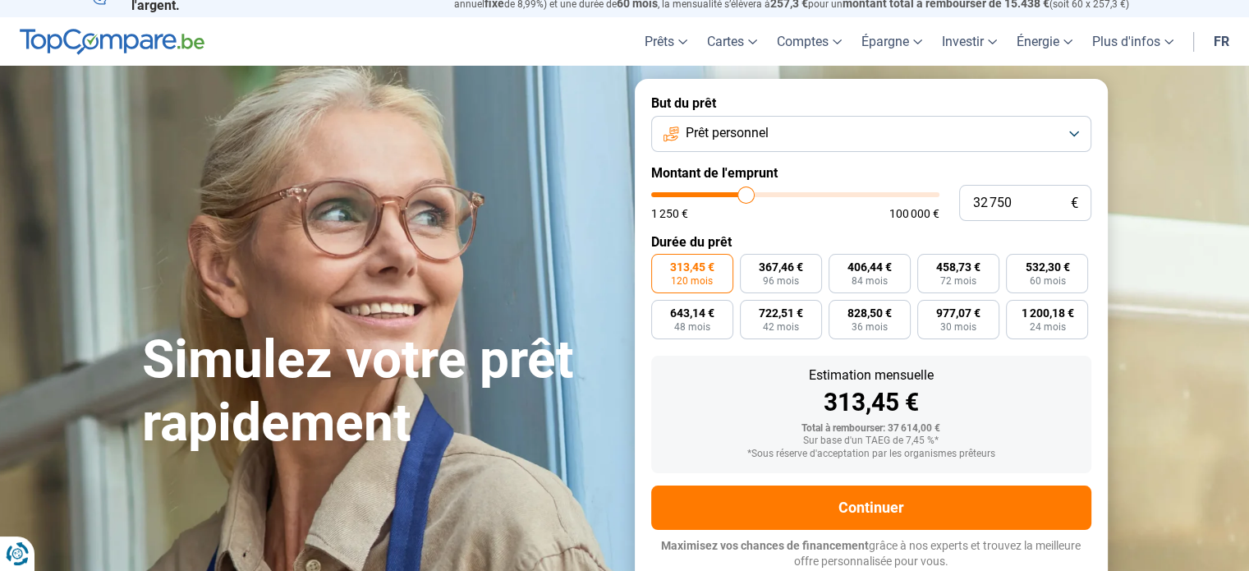
click at [745, 193] on input "range" at bounding box center [795, 194] width 288 height 5
click at [738, 192] on input "range" at bounding box center [795, 194] width 288 height 5
